Goal: Information Seeking & Learning: Check status

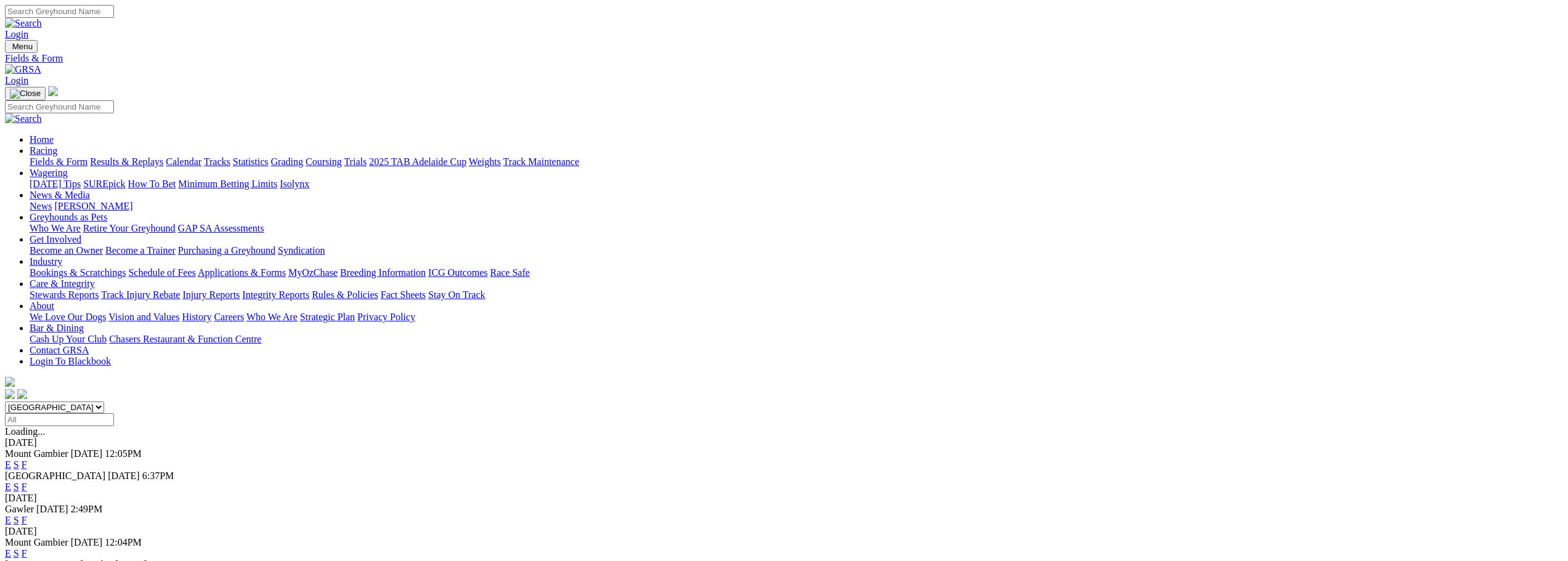
click at [164, 157] on link "Results & Replays" at bounding box center [126, 162] width 73 height 10
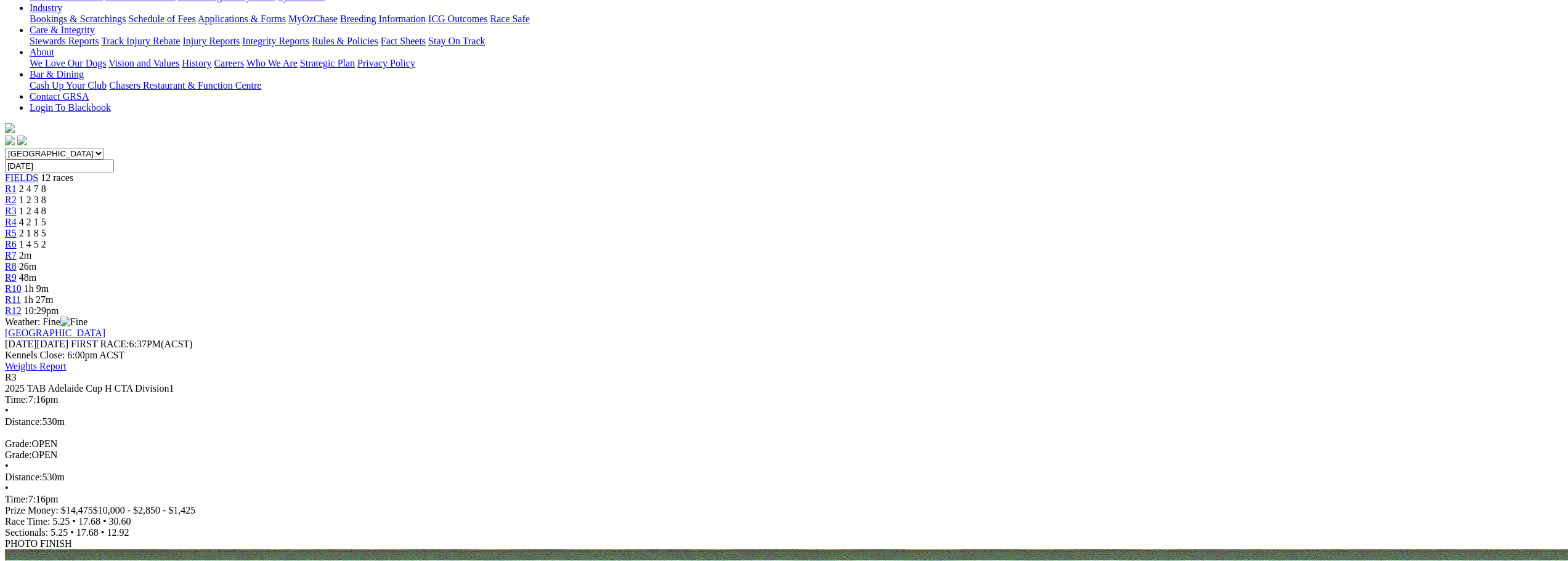
scroll to position [308, 0]
